Goal: Task Accomplishment & Management: Use online tool/utility

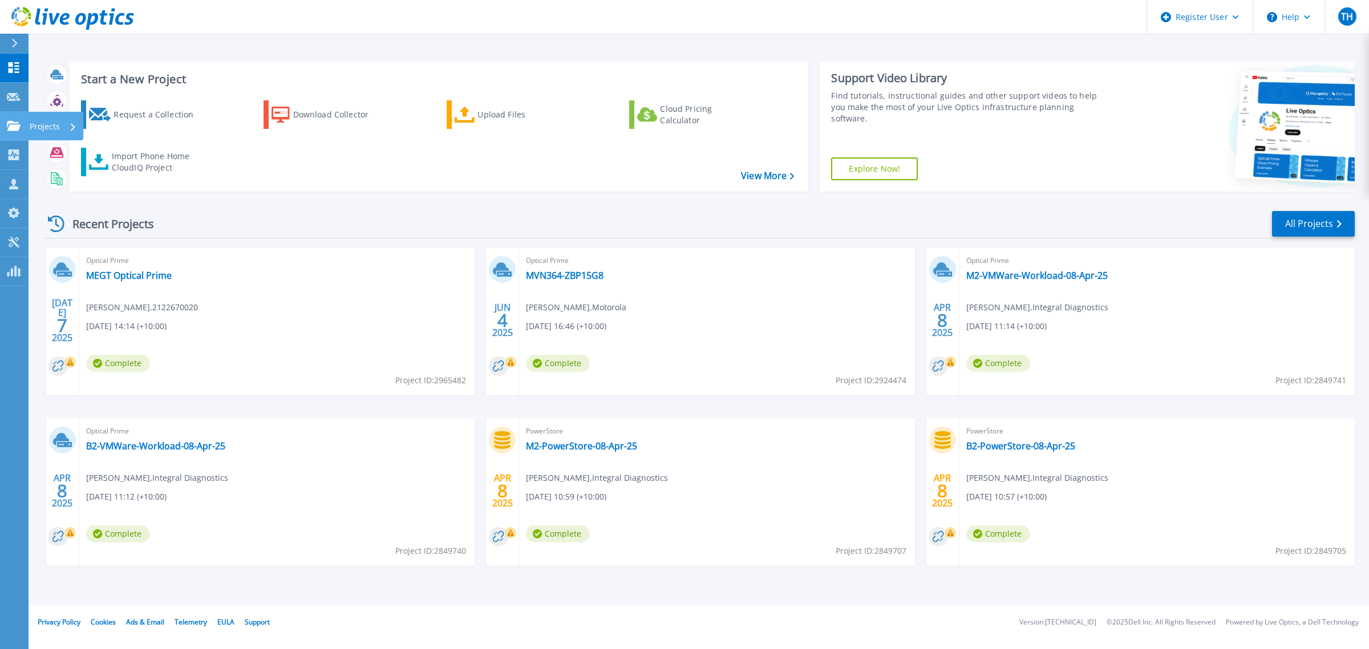
click at [56, 124] on p "Projects" at bounding box center [45, 127] width 30 height 30
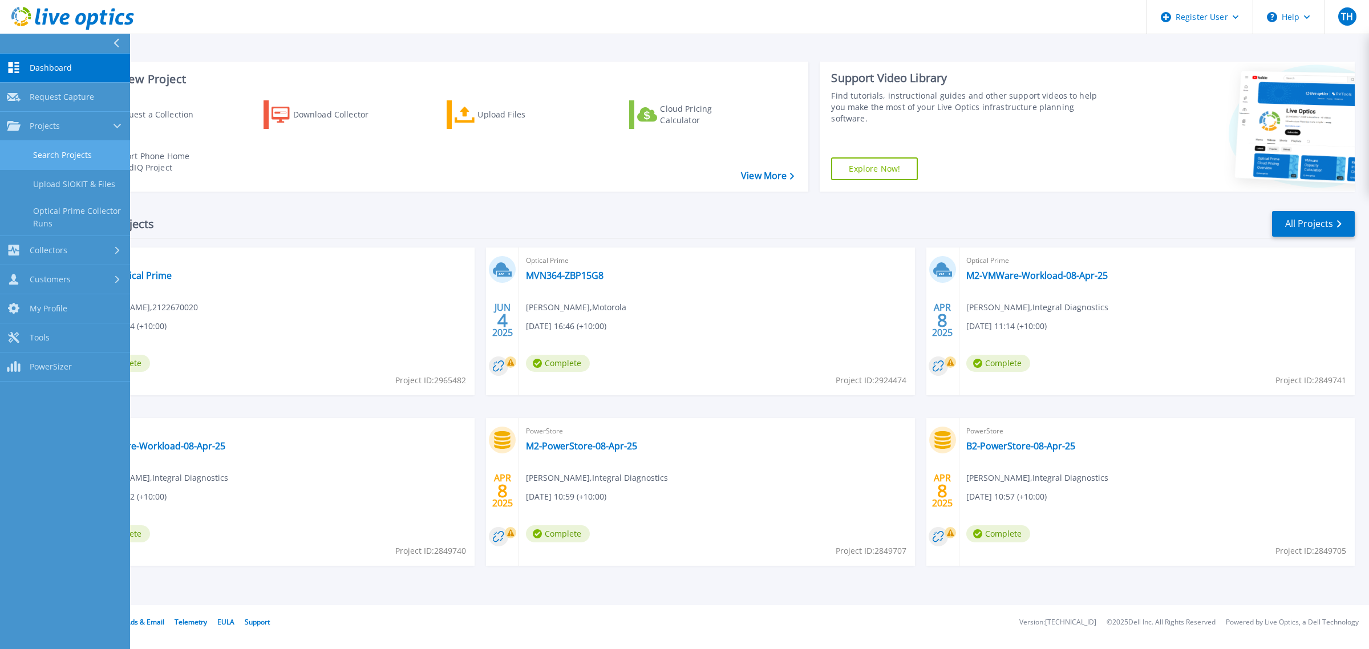
click at [70, 147] on link "Search Projects" at bounding box center [65, 155] width 130 height 29
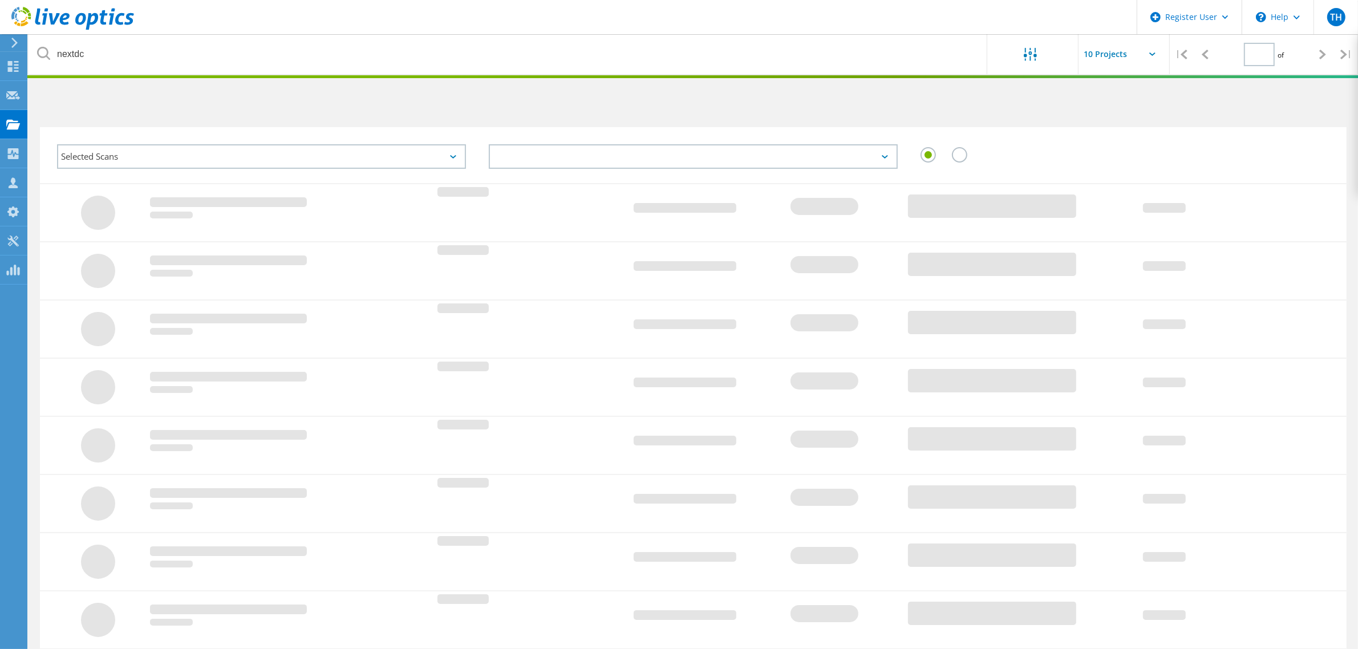
type input "1"
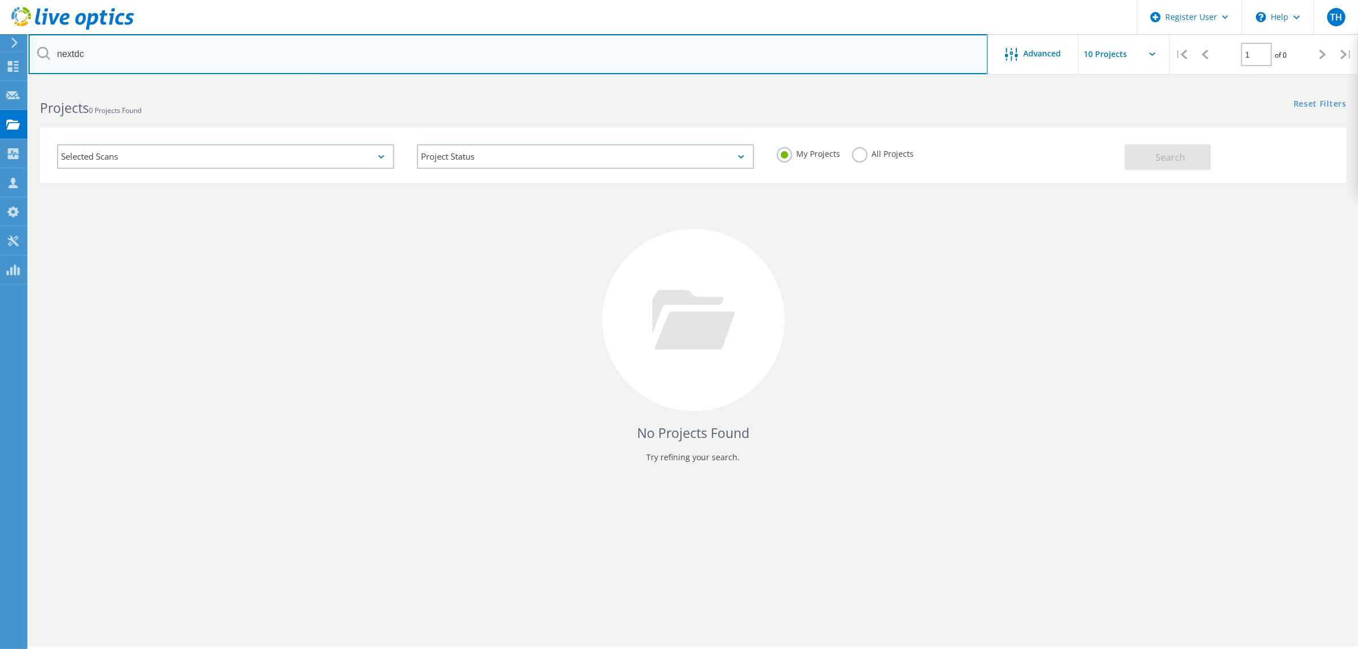
drag, startPoint x: 285, startPoint y: 54, endPoint x: -17, endPoint y: 54, distance: 302.3
click at [0, 54] on html "Register User \n Help Explore Helpful Articles Contact Support TH Dell User [PE…" at bounding box center [679, 340] width 1358 height 680
type input "deakin"
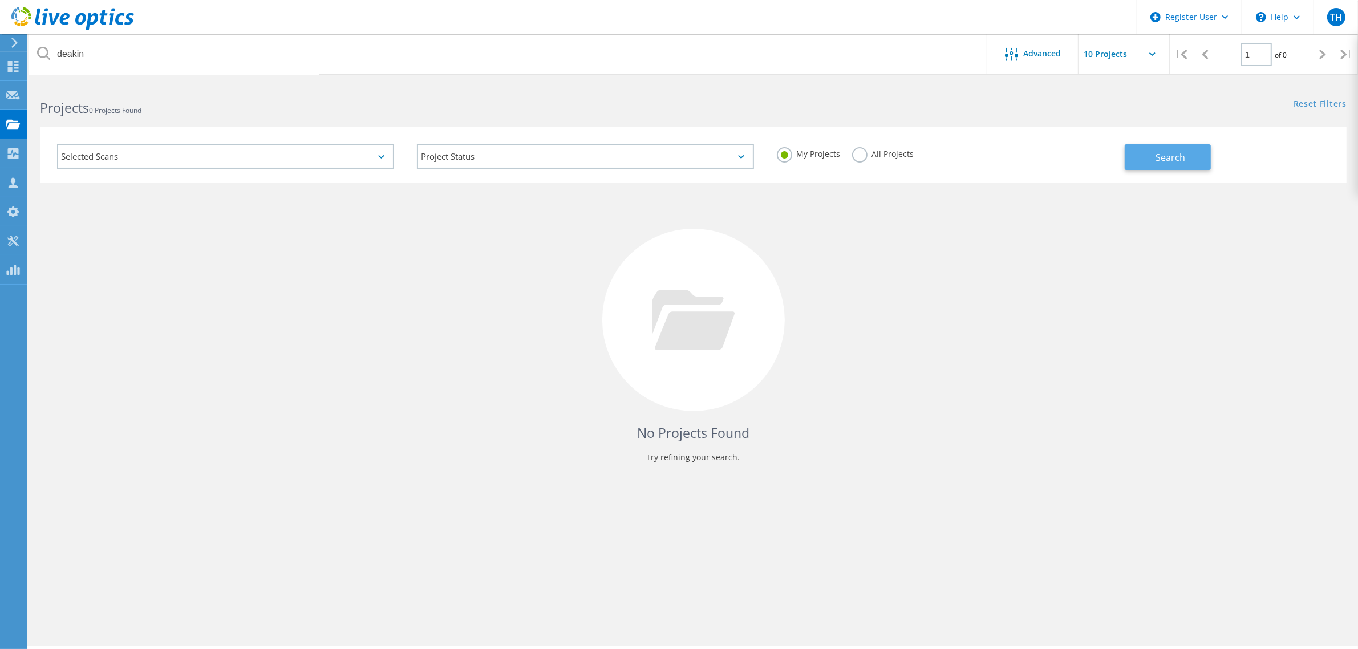
click at [1125, 159] on button "Search" at bounding box center [1168, 157] width 86 height 26
click at [864, 157] on label "All Projects" at bounding box center [883, 152] width 62 height 11
click at [0, 0] on input "All Projects" at bounding box center [0, 0] width 0 height 0
click at [1204, 157] on button "Search" at bounding box center [1168, 157] width 86 height 26
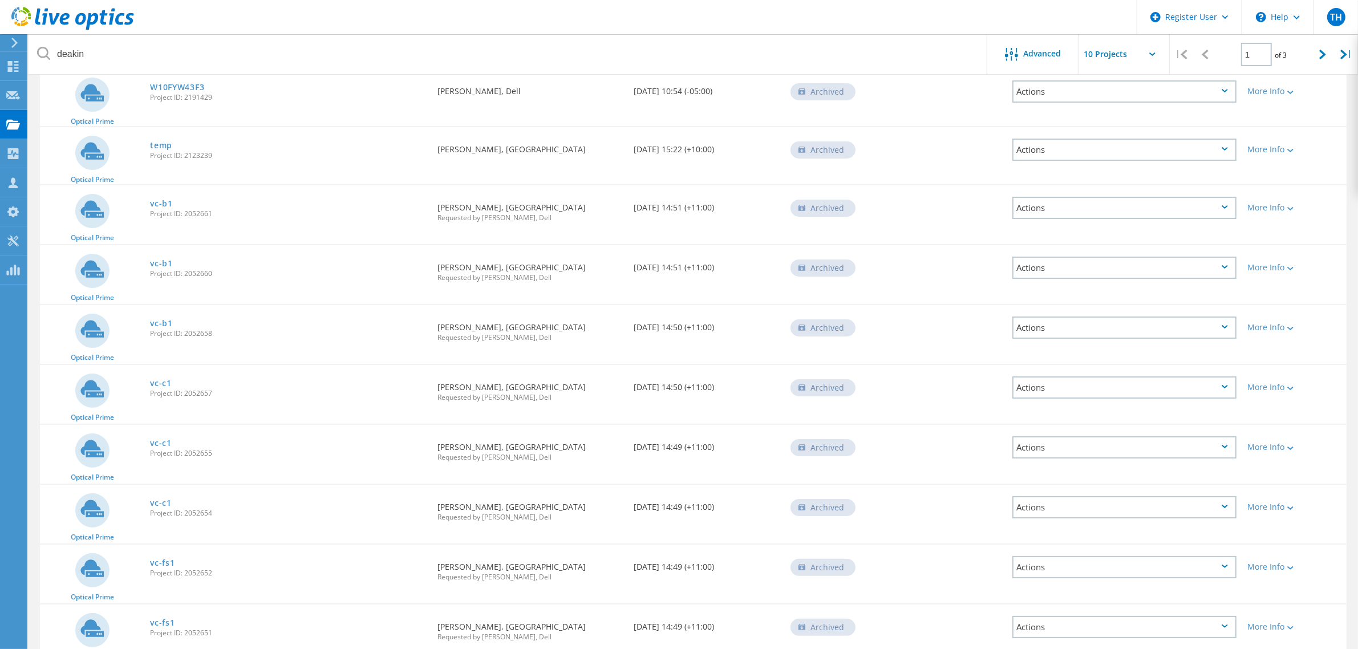
scroll to position [143, 0]
drag, startPoint x: 725, startPoint y: 197, endPoint x: 631, endPoint y: 198, distance: 93.5
click at [634, 198] on div "Date Created [DATE] 14:51 (+11:00)" at bounding box center [706, 203] width 157 height 38
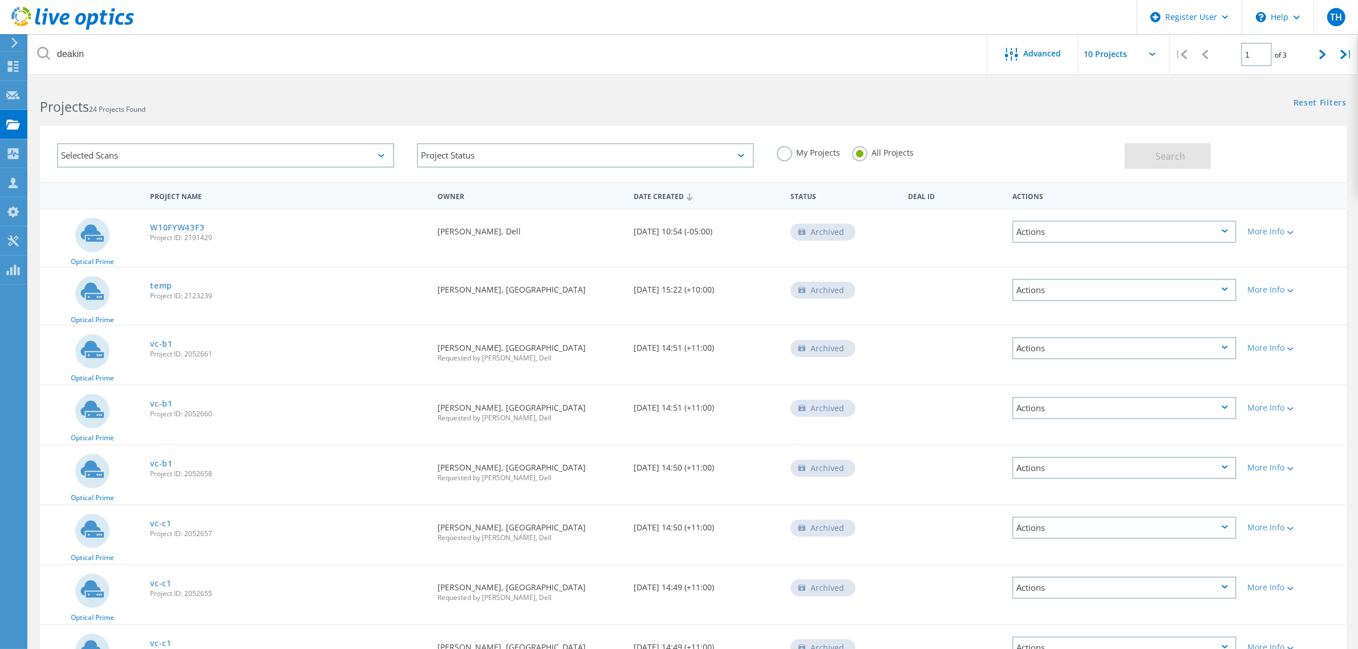
scroll to position [0, 0]
